Goal: Navigation & Orientation: Find specific page/section

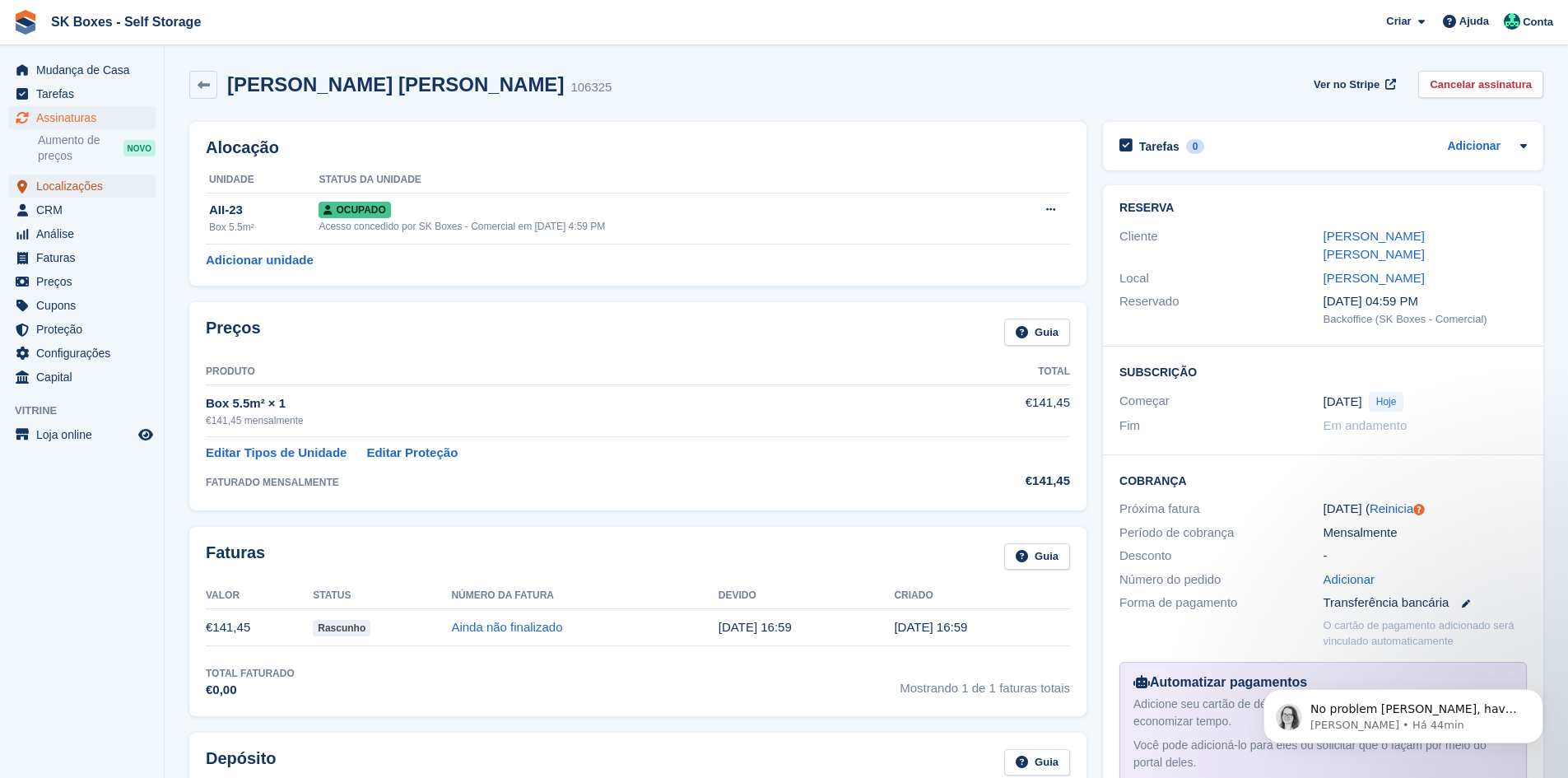
click at [83, 178] on span "Localizações" at bounding box center [86, 185] width 99 height 23
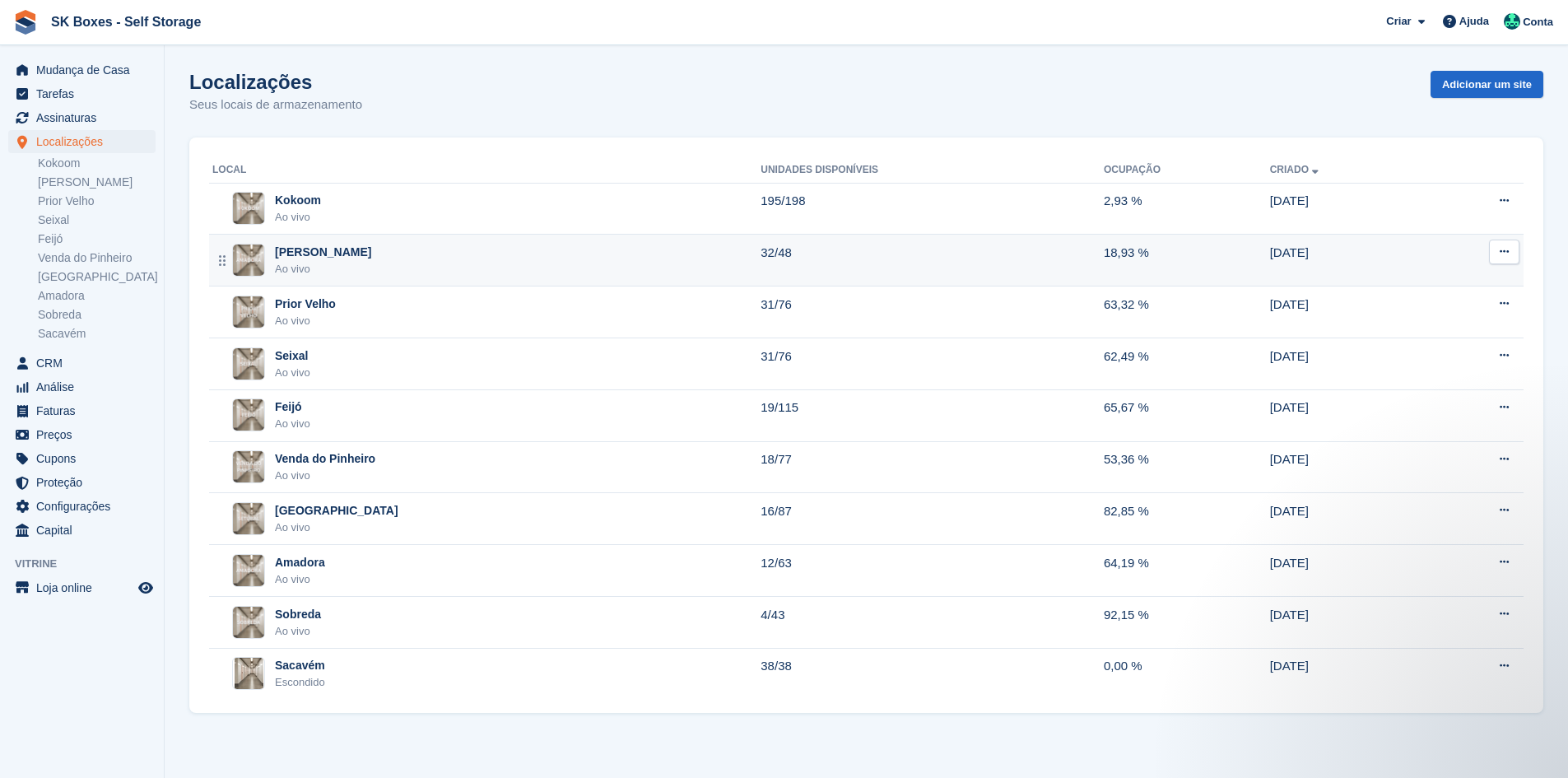
click at [343, 271] on div "Amadora II Ao vivo" at bounding box center [486, 260] width 548 height 33
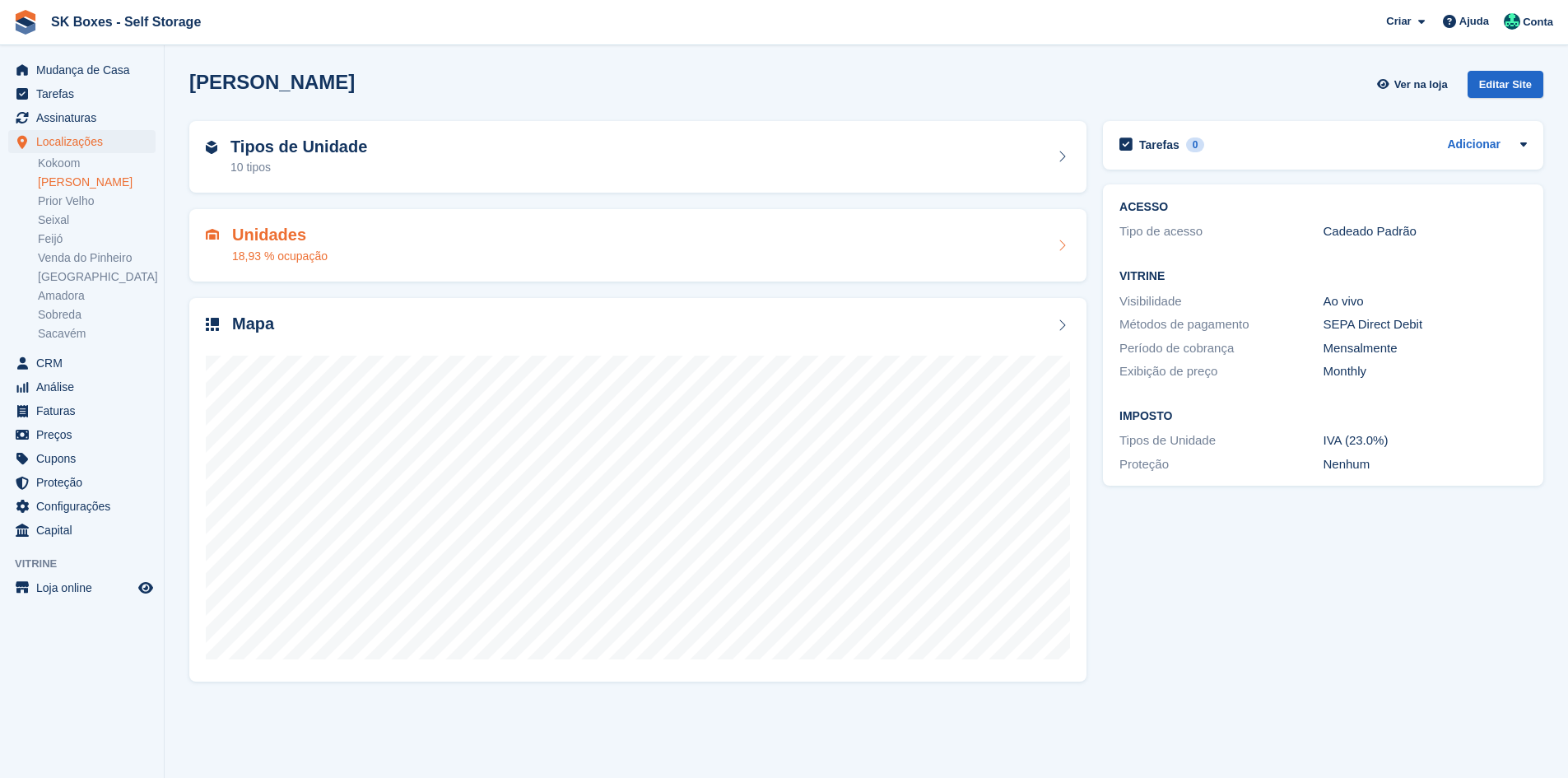
click at [351, 252] on div "Unidades 18,93 % ocupação" at bounding box center [637, 245] width 864 height 40
click at [422, 165] on div "Tipos de Unidade 10 tipos" at bounding box center [637, 157] width 864 height 40
